Goal: Task Accomplishment & Management: Use online tool/utility

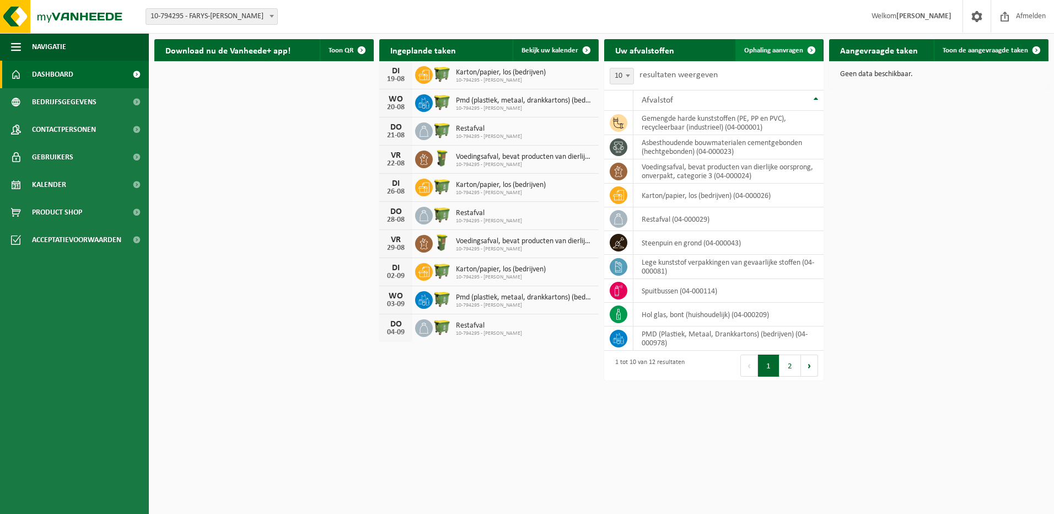
click at [812, 53] on span at bounding box center [811, 50] width 22 height 22
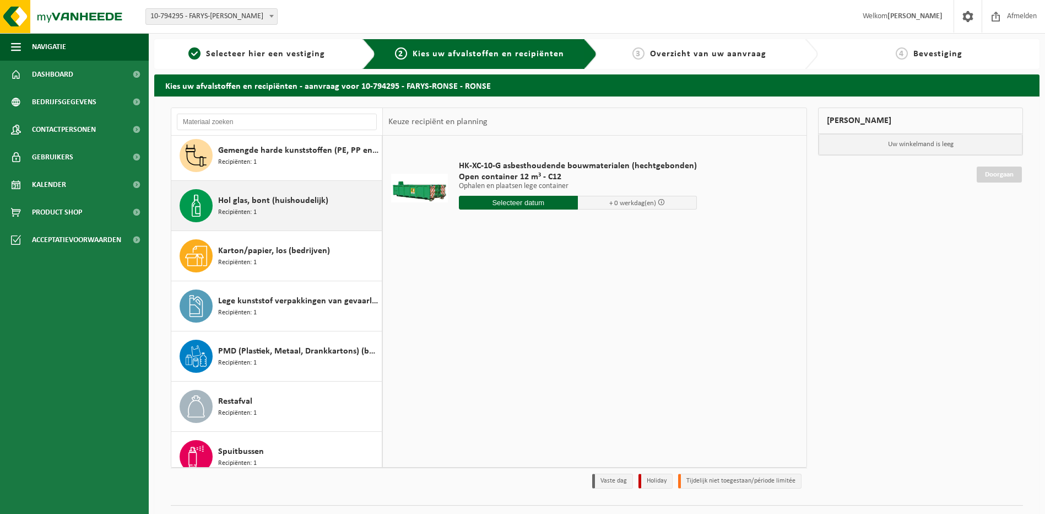
scroll to position [110, 0]
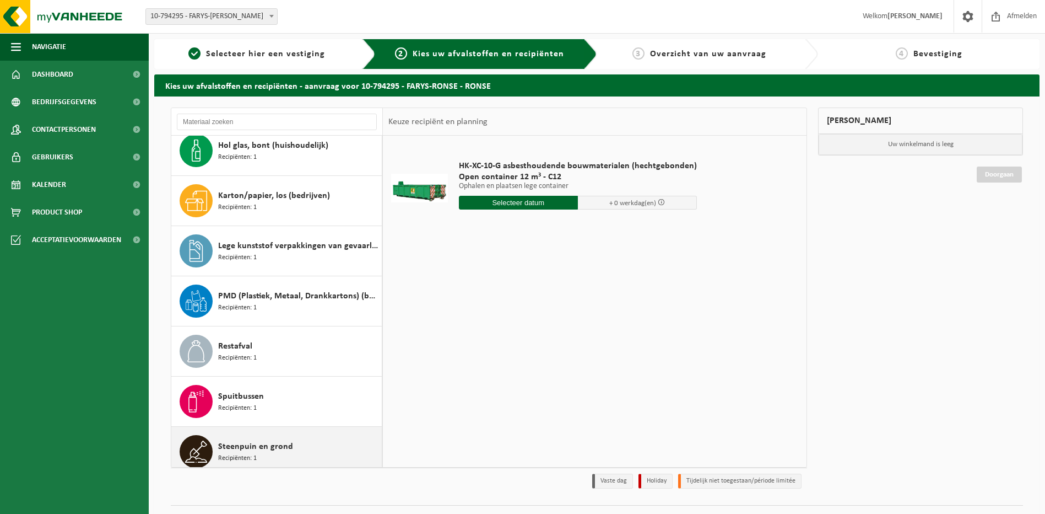
click at [294, 453] on div "Steenpuin en grond Recipiënten: 1" at bounding box center [298, 451] width 161 height 33
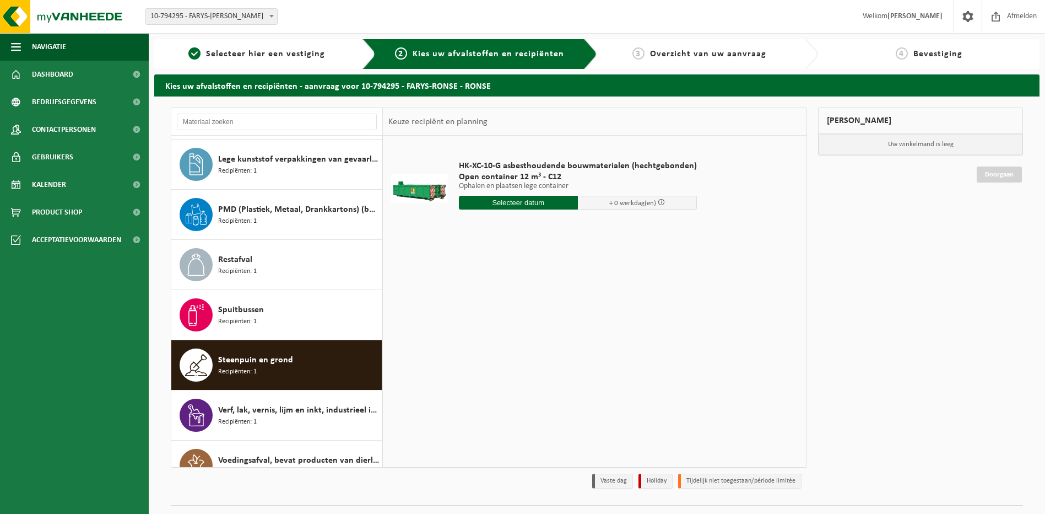
scroll to position [220, 0]
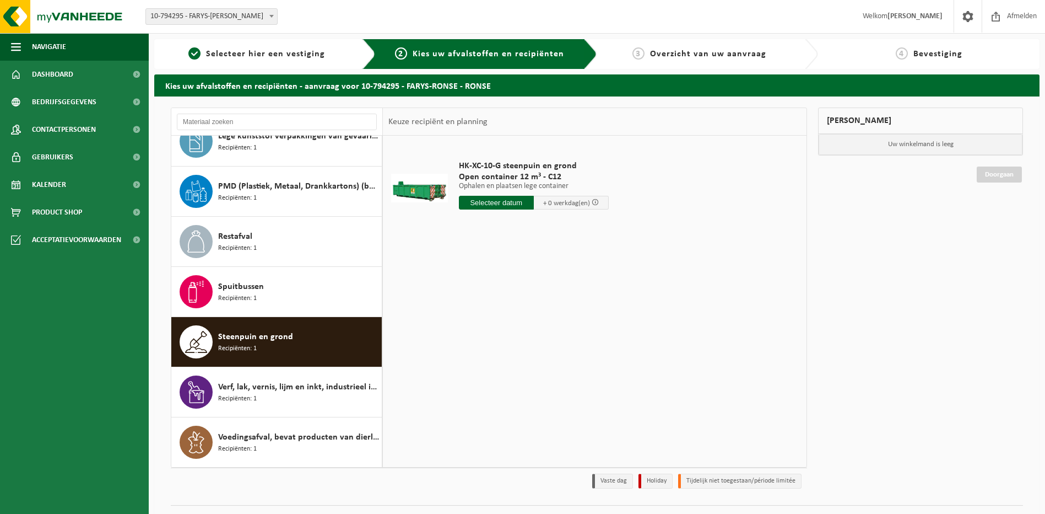
click at [521, 202] on input "text" at bounding box center [496, 203] width 75 height 14
click at [508, 320] on div "20" at bounding box center [507, 318] width 19 height 18
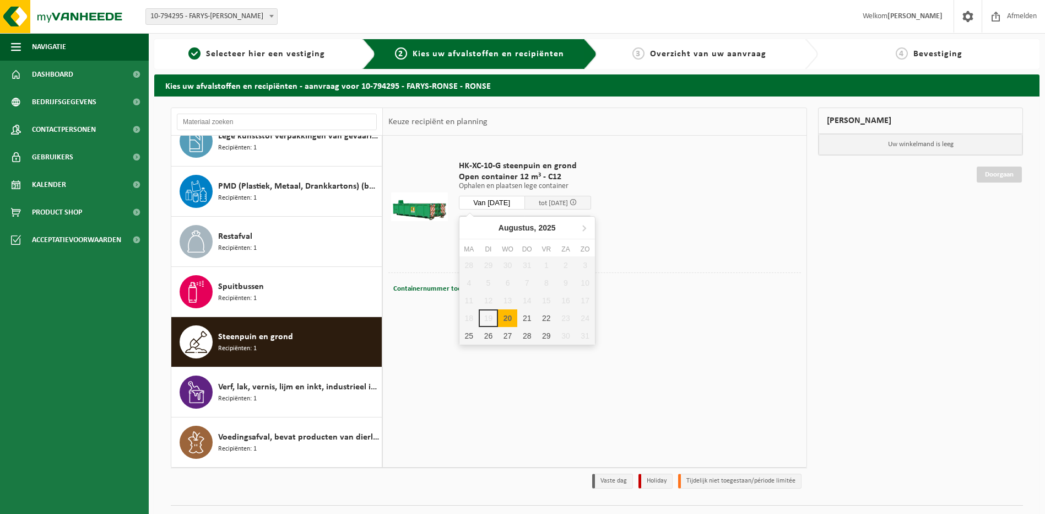
click at [499, 201] on input "Van 2025-08-20" at bounding box center [492, 203] width 66 height 14
click at [543, 315] on div "22" at bounding box center [546, 318] width 19 height 18
type input "Van 2025-08-22"
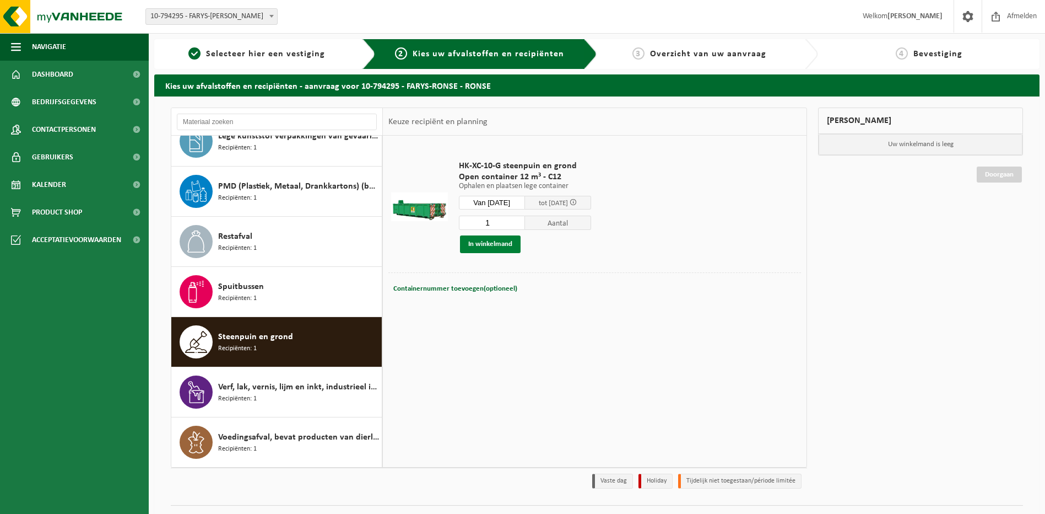
click at [499, 243] on button "In winkelmand" at bounding box center [490, 244] width 61 height 18
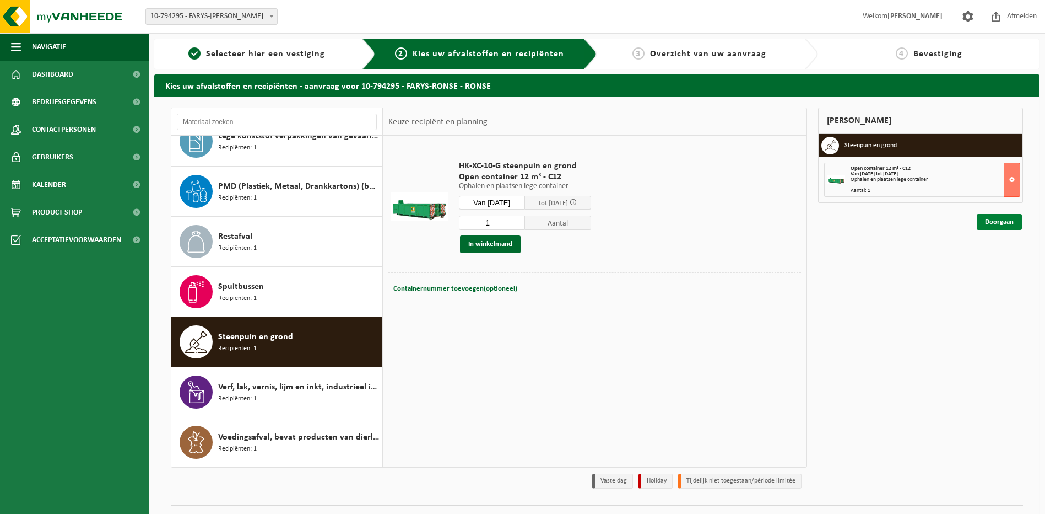
click at [991, 221] on link "Doorgaan" at bounding box center [999, 222] width 45 height 16
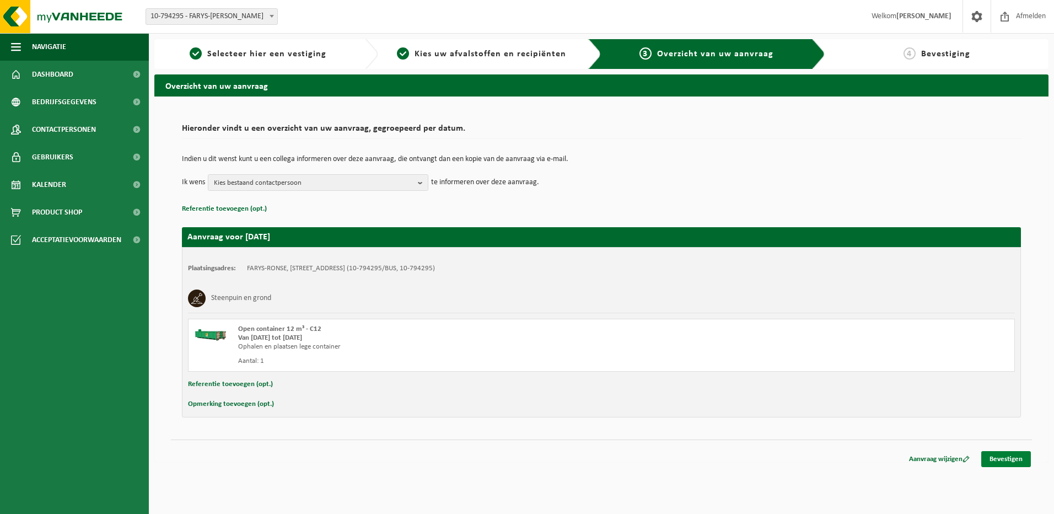
click at [1004, 460] on link "Bevestigen" at bounding box center [1006, 459] width 50 height 16
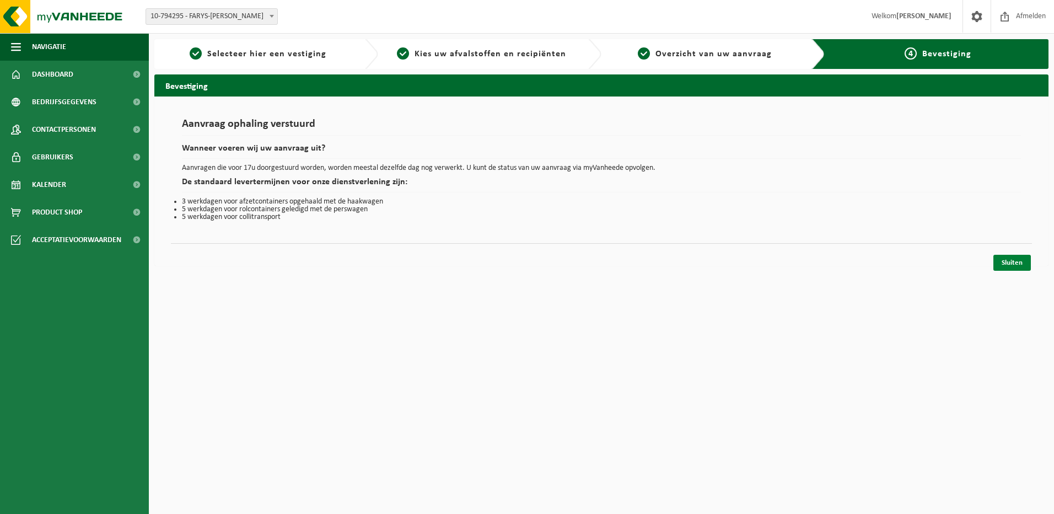
click at [1007, 265] on link "Sluiten" at bounding box center [1011, 263] width 37 height 16
